Goal: Find specific page/section: Find specific page/section

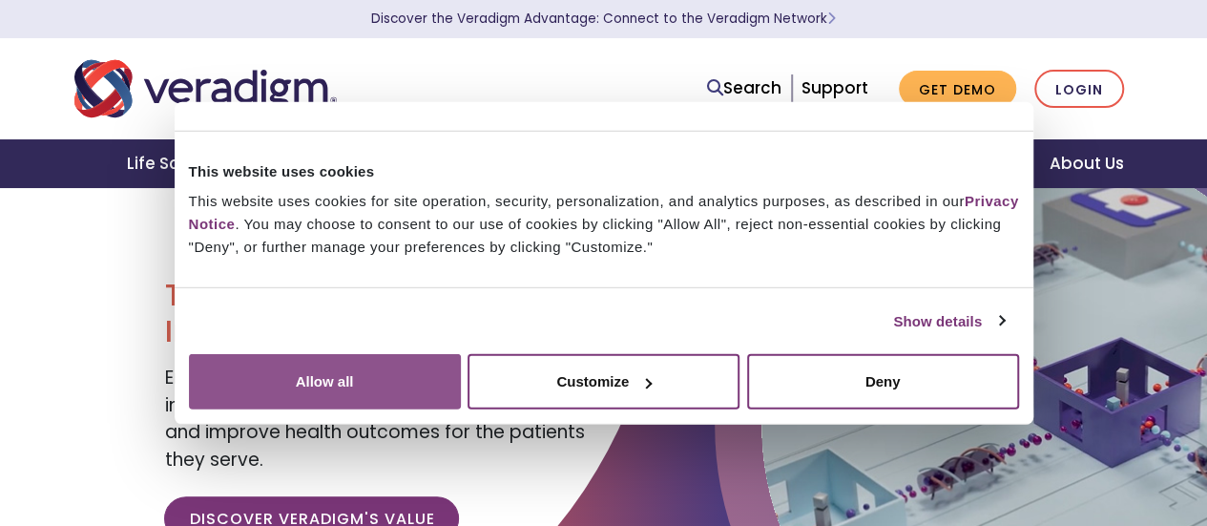
click at [461, 360] on button "Allow all" at bounding box center [325, 381] width 272 height 55
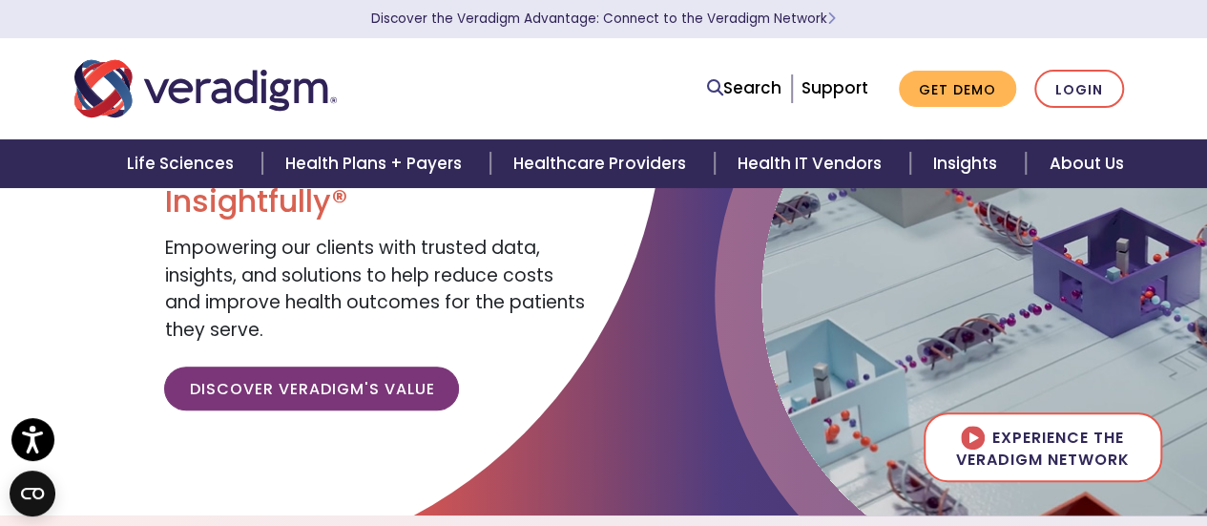
scroll to position [131, 0]
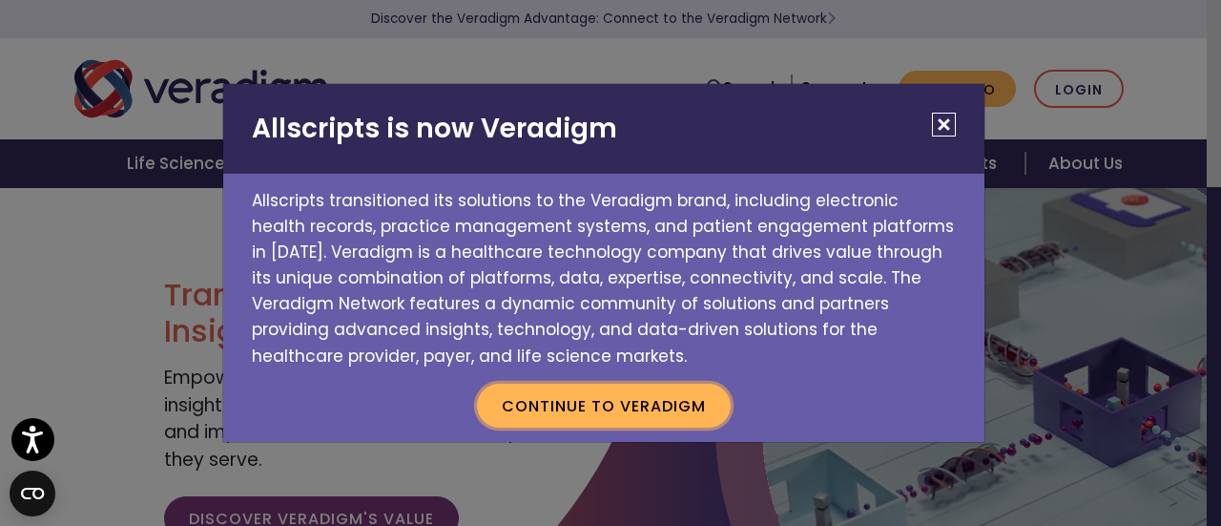
click at [609, 400] on button "Continue to Veradigm" at bounding box center [604, 405] width 254 height 44
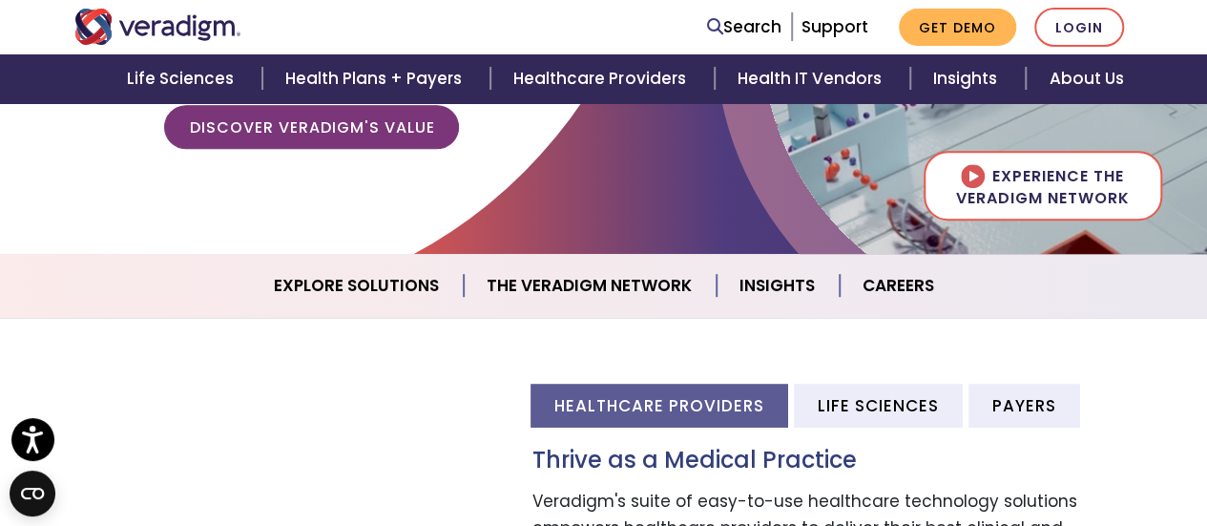
scroll to position [393, 0]
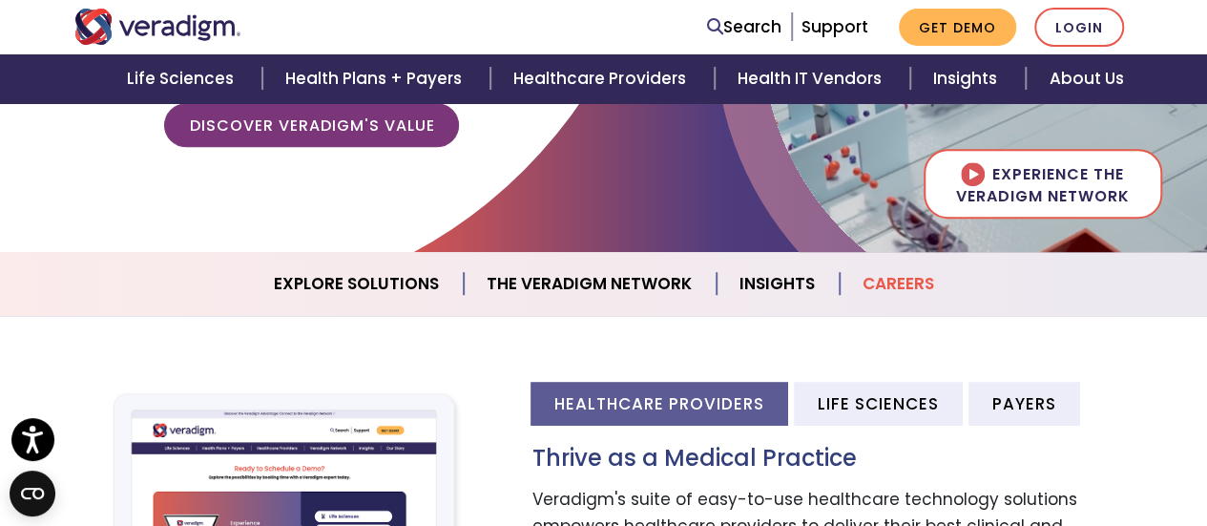
click at [876, 287] on link "Careers" at bounding box center [897, 283] width 117 height 49
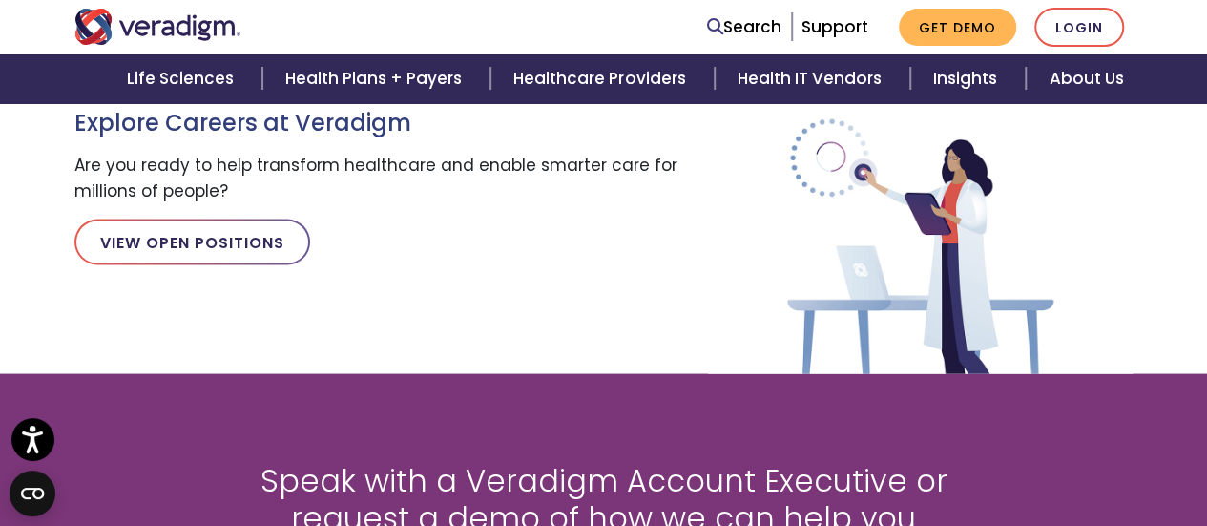
scroll to position [1896, 0]
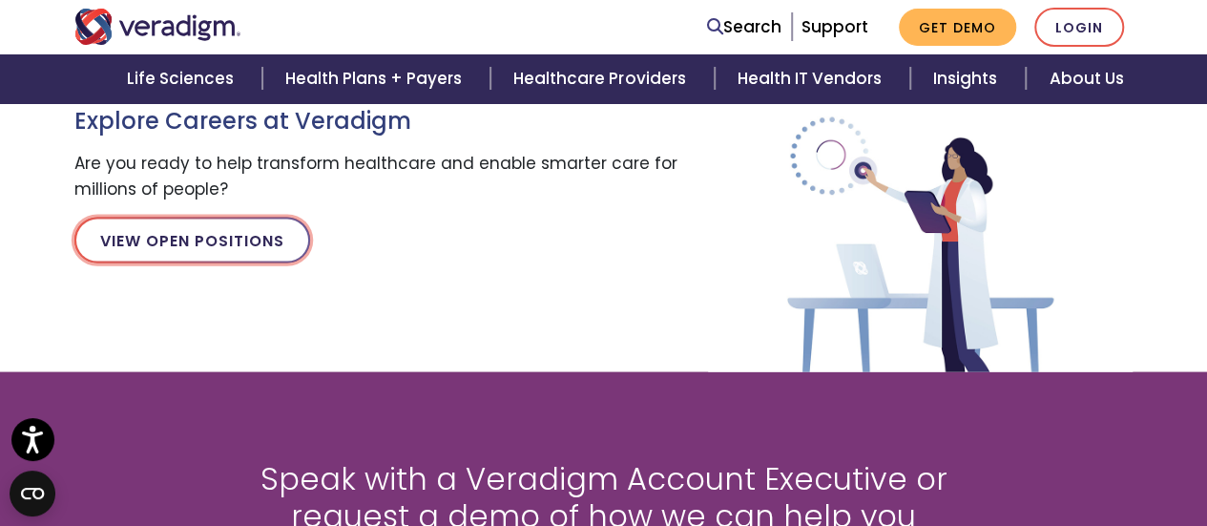
click at [219, 234] on link "View Open Positions" at bounding box center [192, 240] width 236 height 46
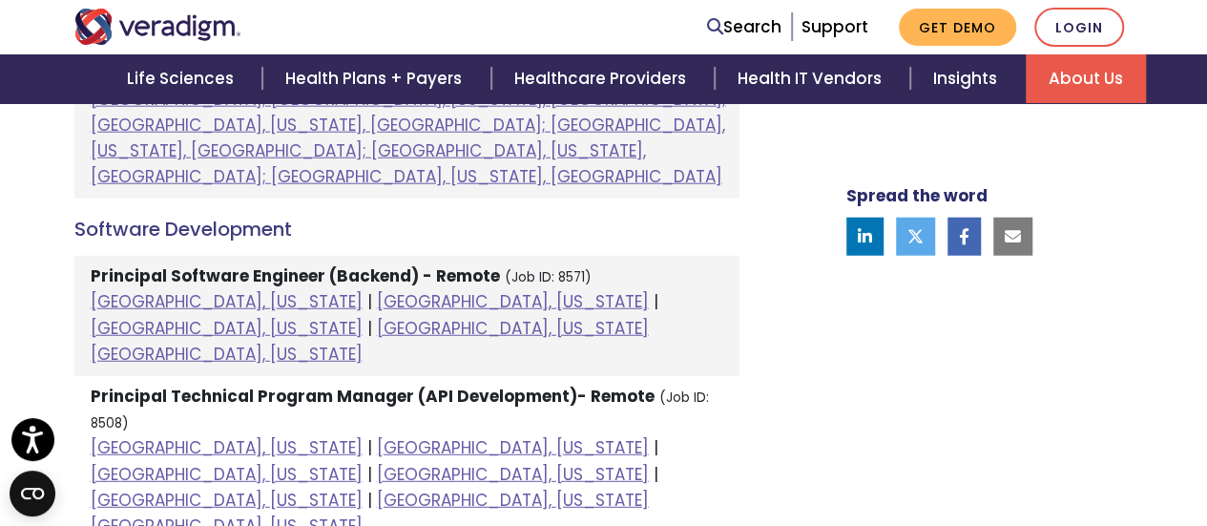
scroll to position [2385, 0]
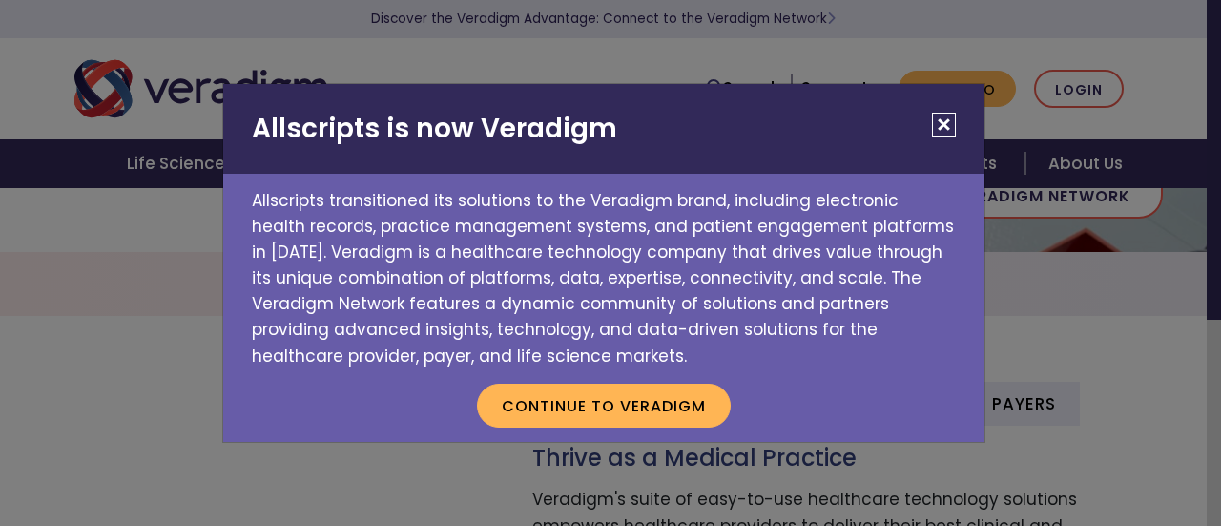
scroll to position [393, 0]
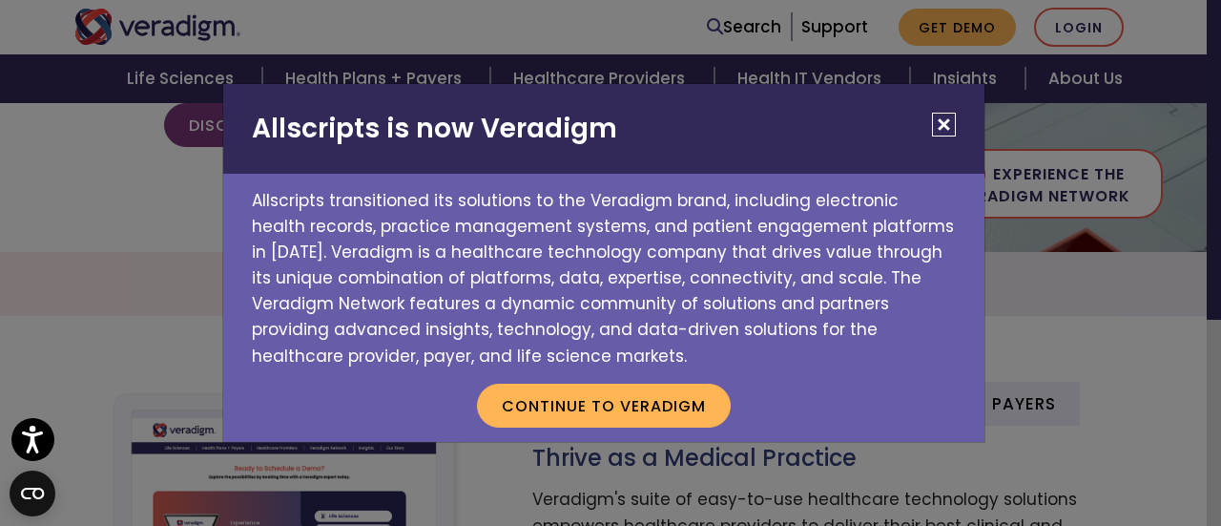
click at [951, 118] on button "Close" at bounding box center [944, 125] width 24 height 24
